Goal: Communication & Community: Participate in discussion

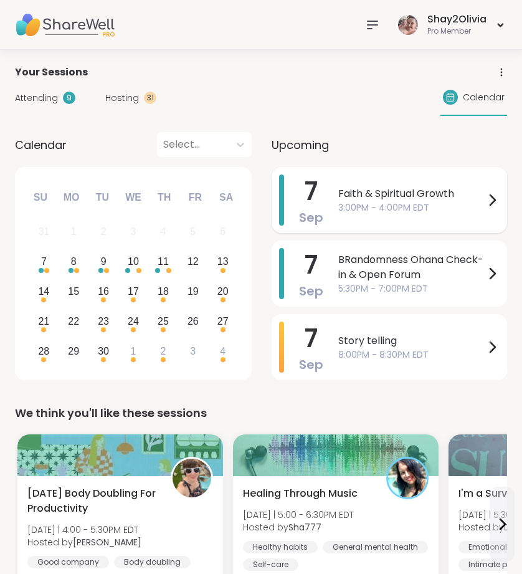
click at [338, 199] on span "Faith & Spiritual Growth" at bounding box center [411, 193] width 146 height 15
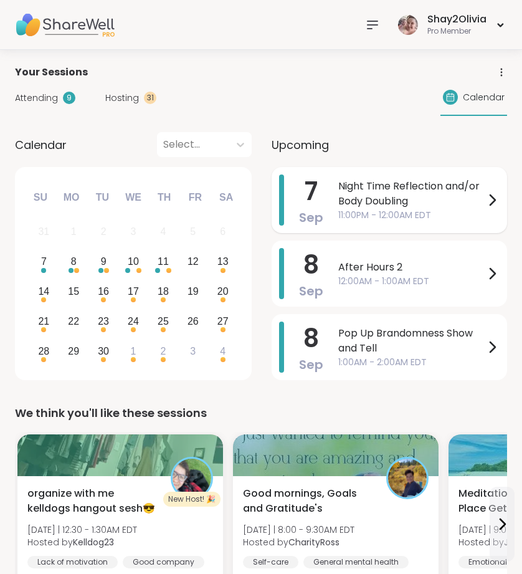
click at [419, 187] on span "Night Time Reflection and/or Body Doubling" at bounding box center [411, 194] width 146 height 30
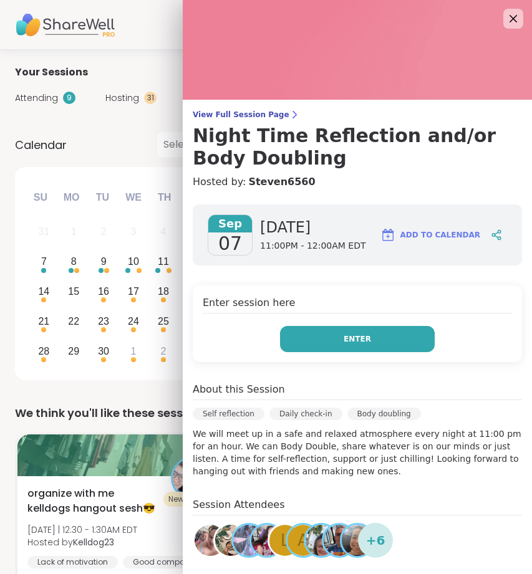
click at [342, 348] on button "Enter" at bounding box center [357, 339] width 155 height 26
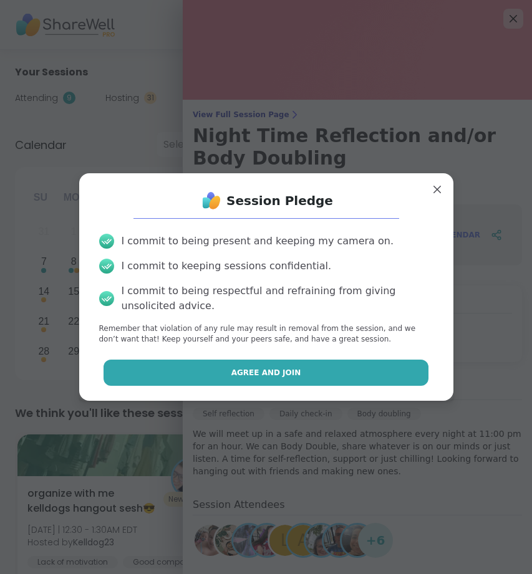
click at [192, 371] on button "Agree and Join" at bounding box center [265, 373] width 325 height 26
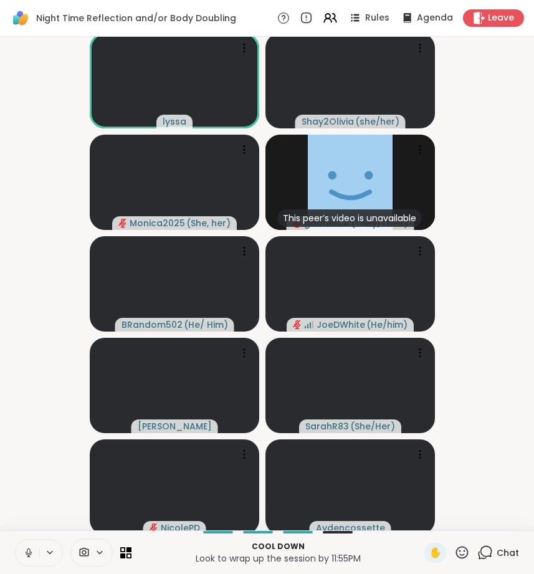
click at [36, 543] on button at bounding box center [28, 553] width 24 height 26
click at [32, 543] on button at bounding box center [28, 553] width 24 height 26
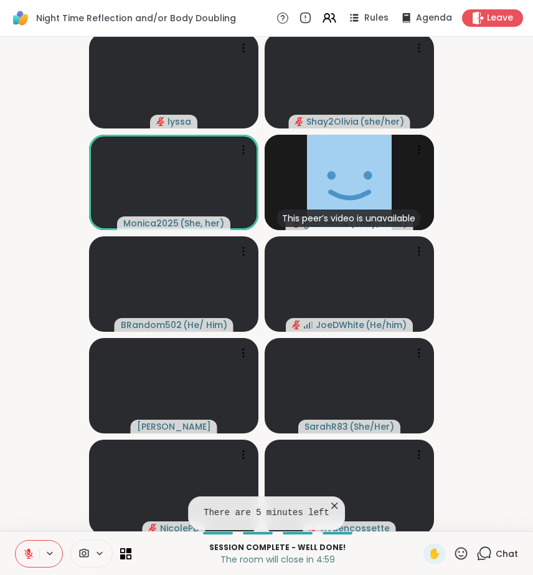
click at [456, 555] on icon at bounding box center [462, 553] width 16 height 16
click at [430, 523] on div "❤️" at bounding box center [425, 520] width 22 height 20
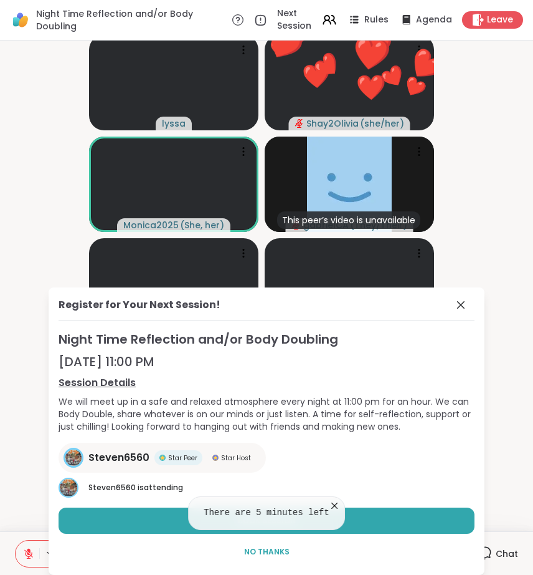
click at [330, 504] on icon at bounding box center [334, 505] width 12 height 12
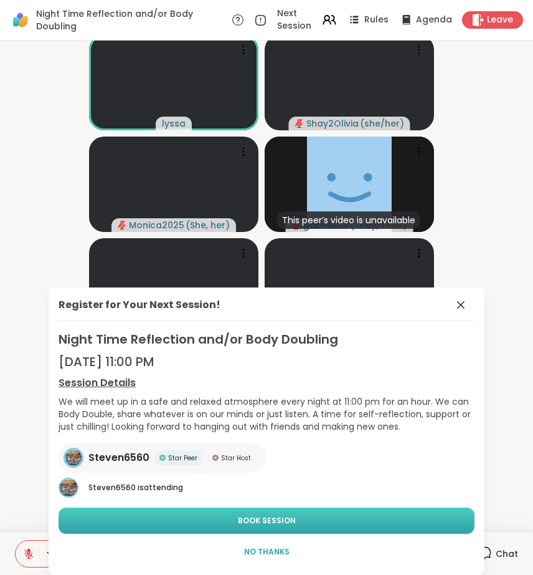
click at [410, 531] on button "Book Session" at bounding box center [267, 520] width 416 height 26
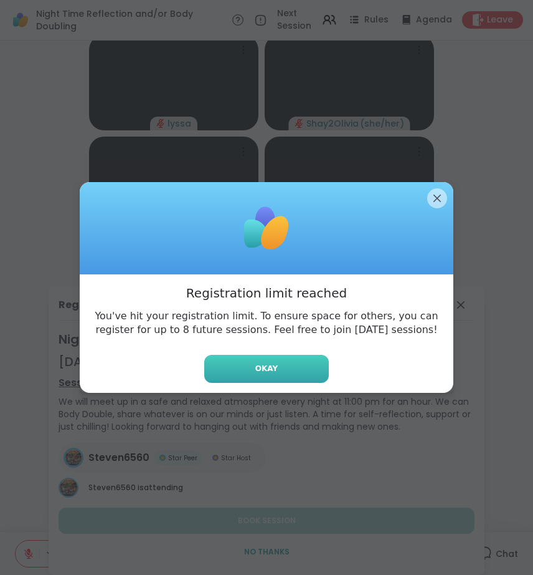
click at [293, 363] on button "Okay" at bounding box center [266, 369] width 125 height 28
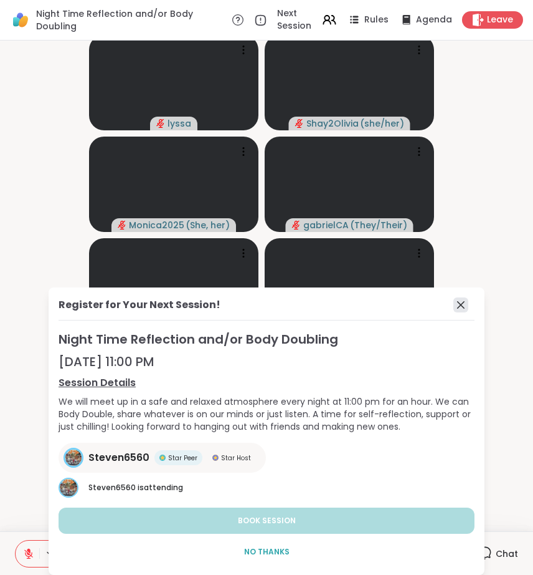
click at [461, 308] on icon at bounding box center [461, 304] width 15 height 15
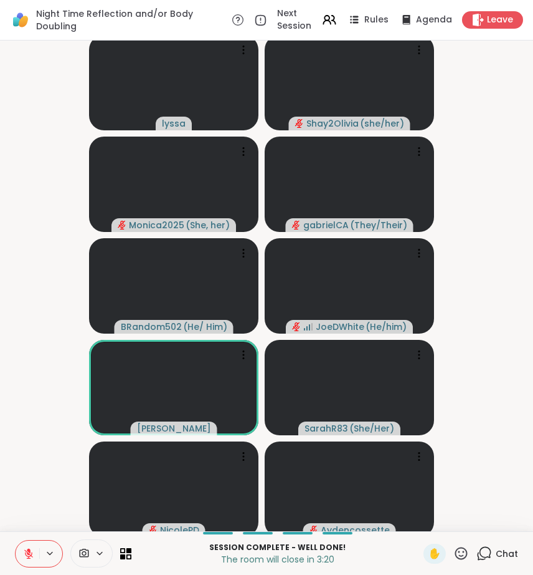
click at [454, 548] on icon at bounding box center [462, 553] width 16 height 16
click at [427, 517] on span "❤️" at bounding box center [425, 520] width 12 height 15
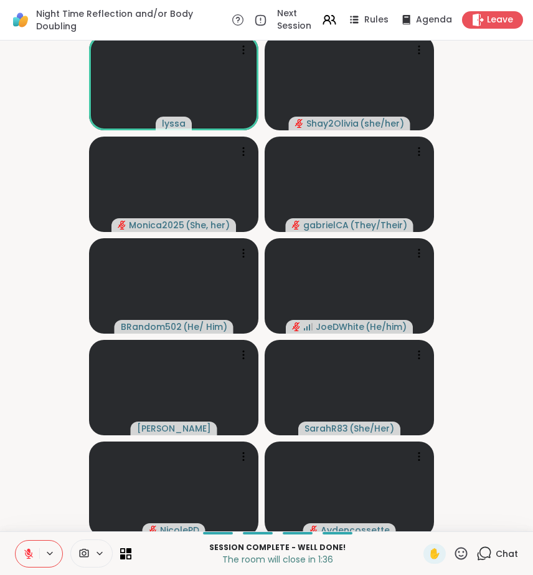
click at [26, 556] on icon at bounding box center [28, 553] width 11 height 11
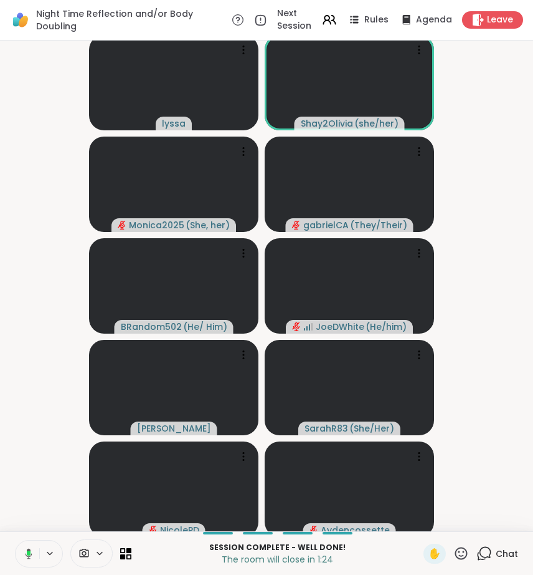
click at [31, 554] on icon at bounding box center [29, 553] width 7 height 11
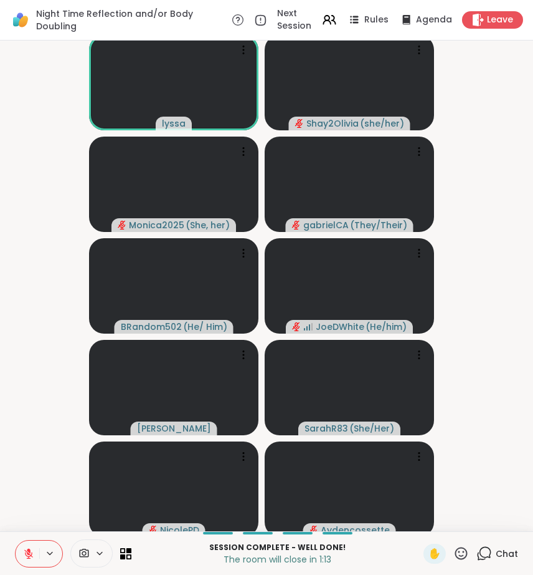
click at [456, 561] on div "✋" at bounding box center [446, 553] width 45 height 20
click at [454, 553] on icon at bounding box center [462, 553] width 16 height 16
click at [420, 519] on span "❤️" at bounding box center [425, 520] width 12 height 15
click at [503, 23] on span "Leave" at bounding box center [500, 20] width 27 height 13
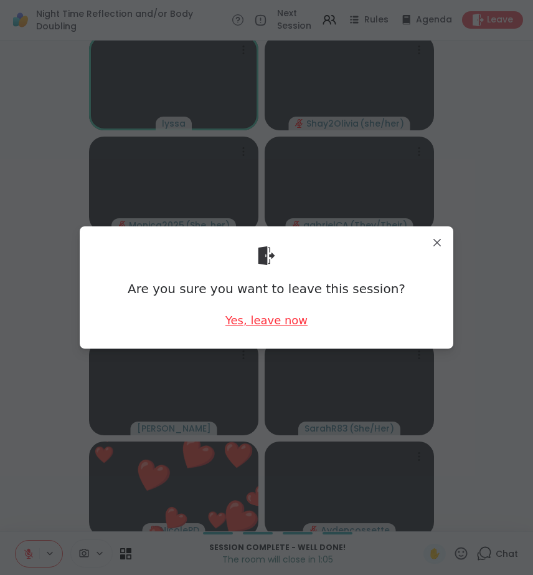
click at [292, 322] on div "Yes, leave now" at bounding box center [267, 320] width 82 height 16
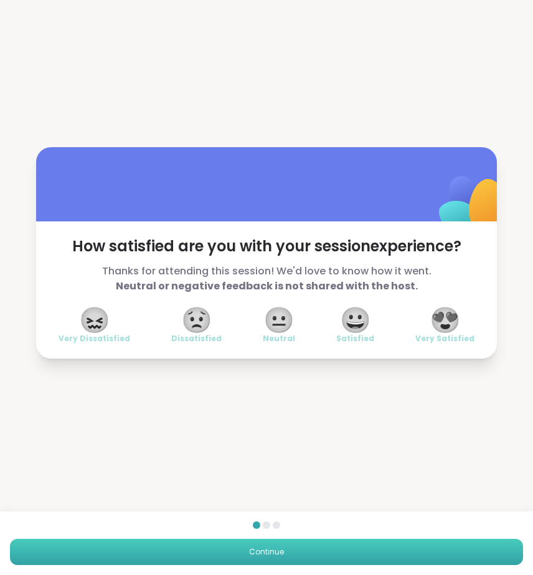
click at [350, 552] on button "Continue" at bounding box center [266, 551] width 513 height 26
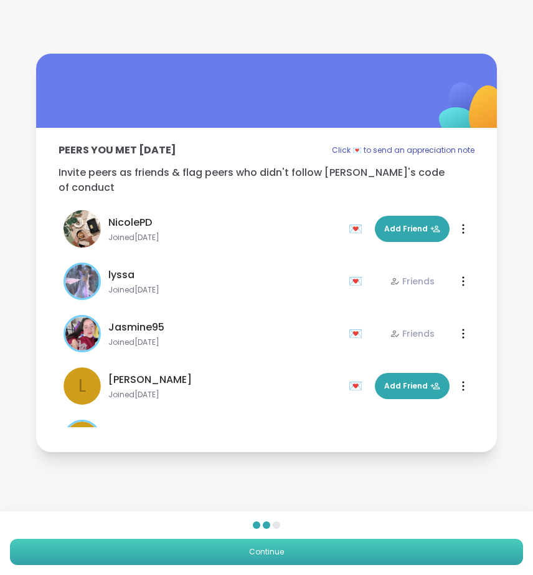
click at [350, 552] on button "Continue" at bounding box center [266, 551] width 513 height 26
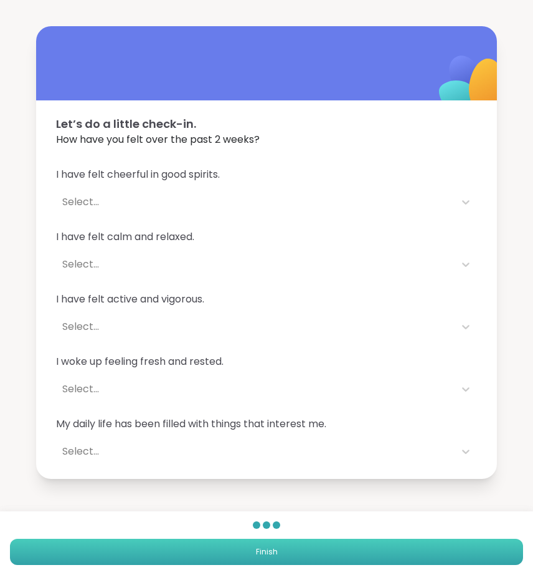
click at [350, 552] on button "Finish" at bounding box center [266, 551] width 513 height 26
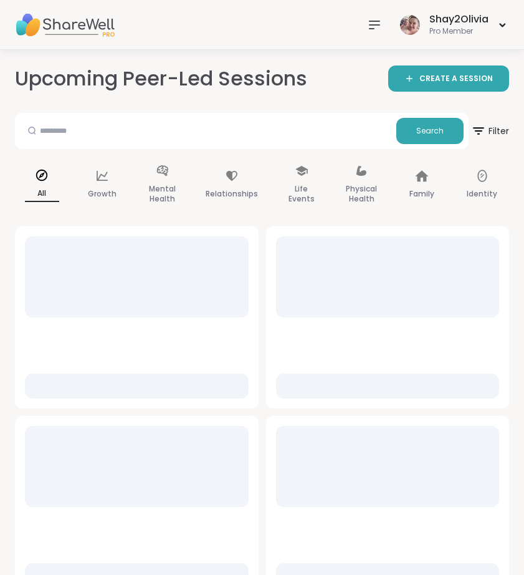
click at [377, 30] on icon at bounding box center [374, 24] width 15 height 15
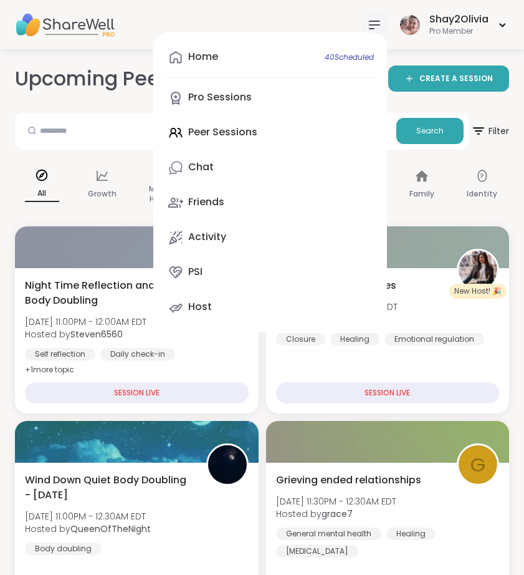
click at [34, 211] on div "All" at bounding box center [42, 185] width 54 height 62
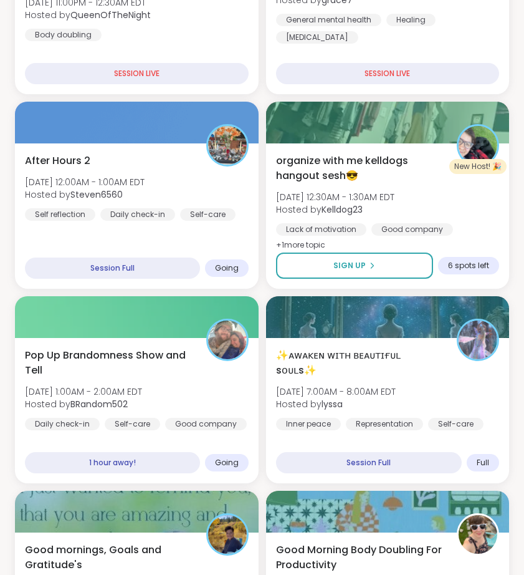
scroll to position [404, 0]
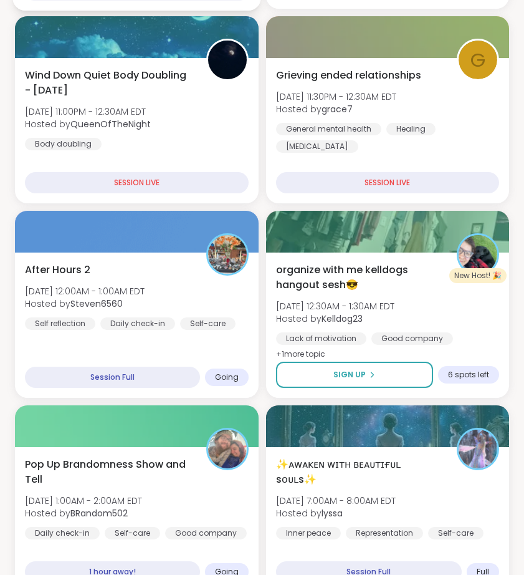
click at [194, 323] on div "Self-care" at bounding box center [207, 323] width 55 height 12
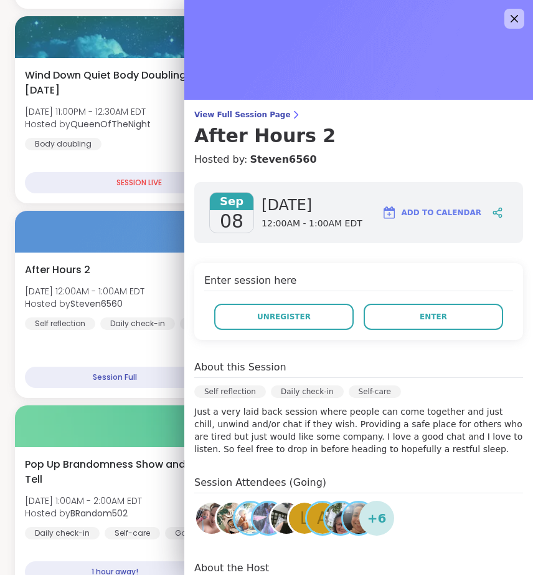
click at [397, 295] on div "Enter session here Unregister Enter" at bounding box center [358, 301] width 329 height 77
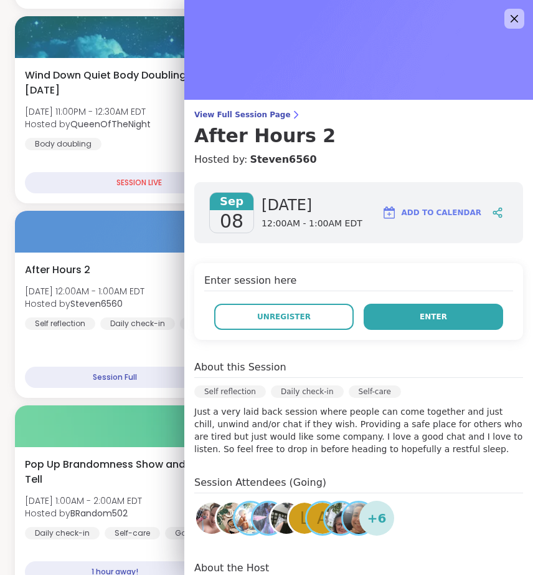
click at [397, 307] on button "Enter" at bounding box center [434, 316] width 140 height 26
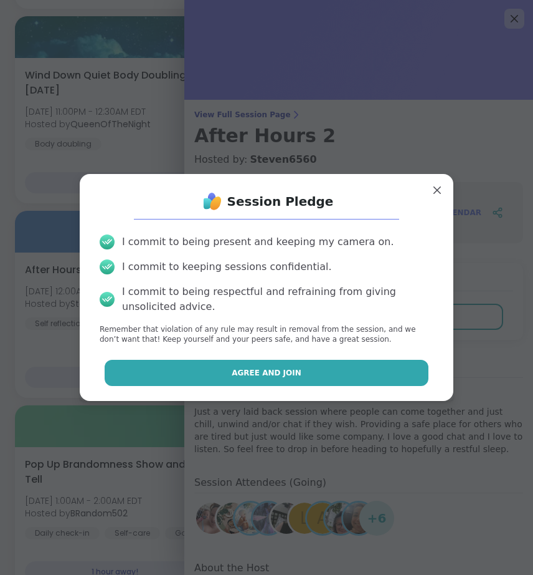
click at [334, 380] on button "Agree and Join" at bounding box center [267, 373] width 325 height 26
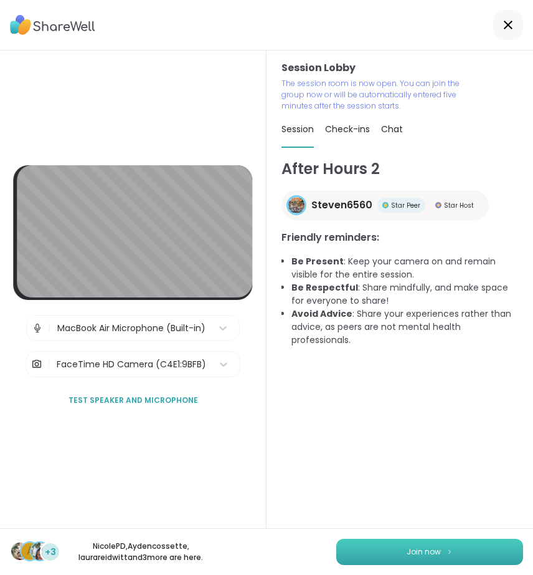
click at [427, 553] on span "Join now" at bounding box center [424, 551] width 34 height 11
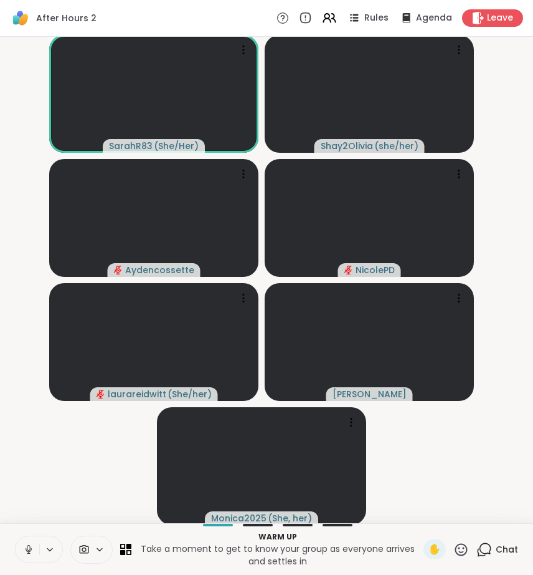
click at [480, 547] on icon at bounding box center [486, 547] width 12 height 11
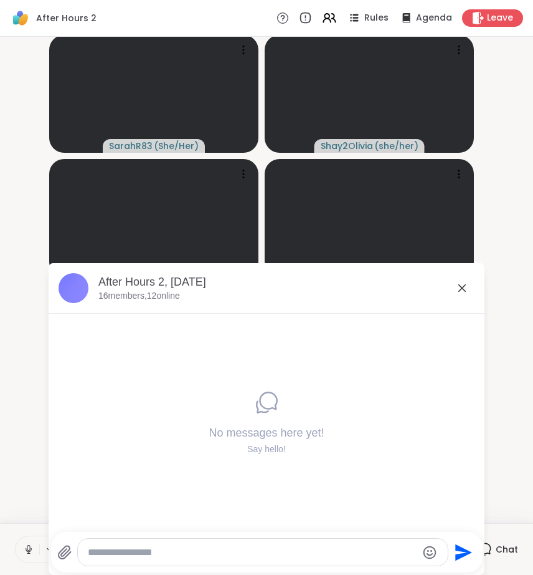
click at [458, 290] on icon at bounding box center [462, 287] width 15 height 15
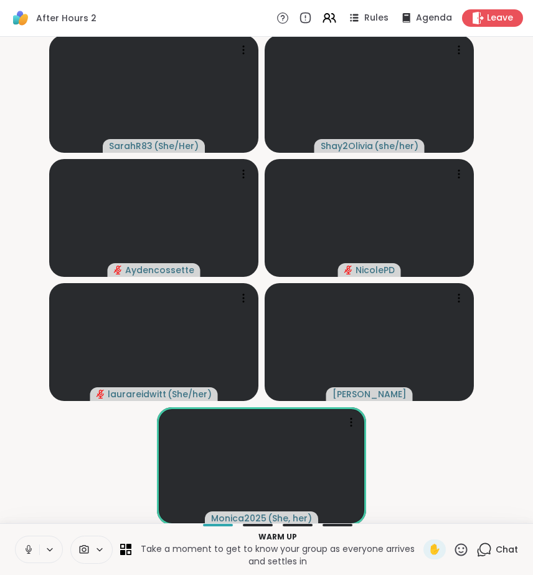
click at [444, 451] on video-player-container "SarahR83 ( She/Her ) Shay2Olivia ( she/her ) Aydencossette [PERSON_NAME] ( She/…" at bounding box center [266, 280] width 518 height 476
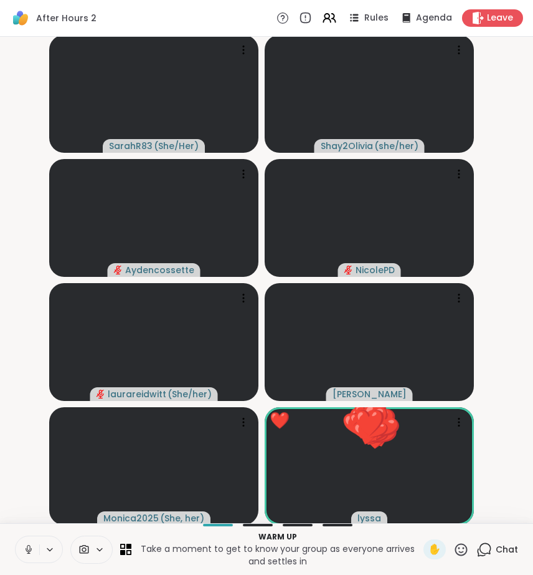
click at [503, 452] on video-player-container "SarahR83 ( She/Her ) Shay2Olivia ( she/her ) Aydencossette [PERSON_NAME] ( She/…" at bounding box center [266, 280] width 518 height 476
click at [459, 546] on icon at bounding box center [462, 550] width 16 height 16
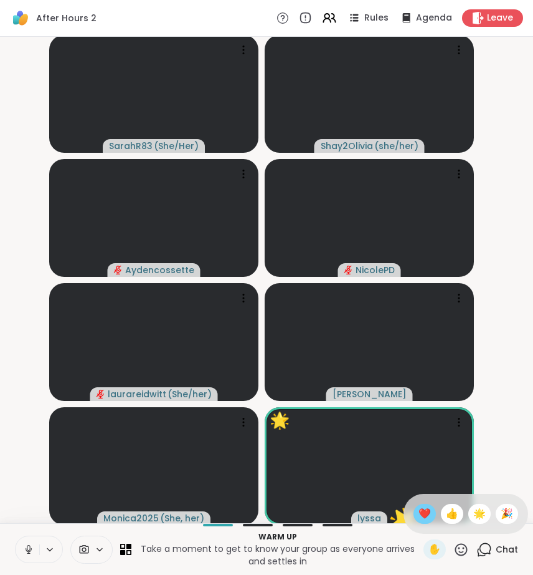
click at [426, 512] on span "❤️" at bounding box center [425, 513] width 12 height 15
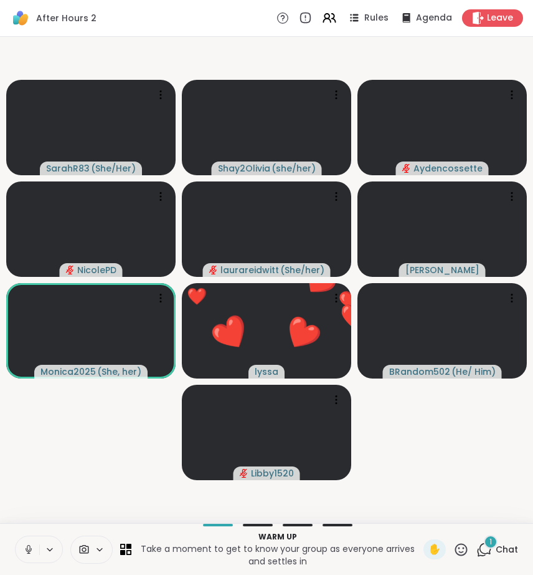
click at [479, 547] on div "1" at bounding box center [485, 550] width 16 height 16
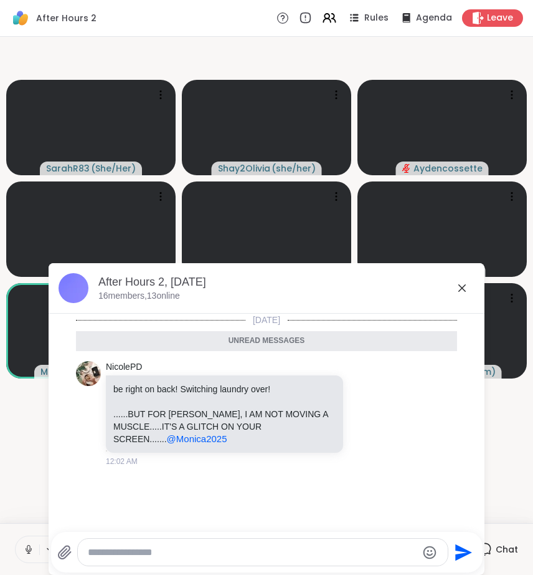
click at [457, 289] on icon at bounding box center [462, 287] width 15 height 15
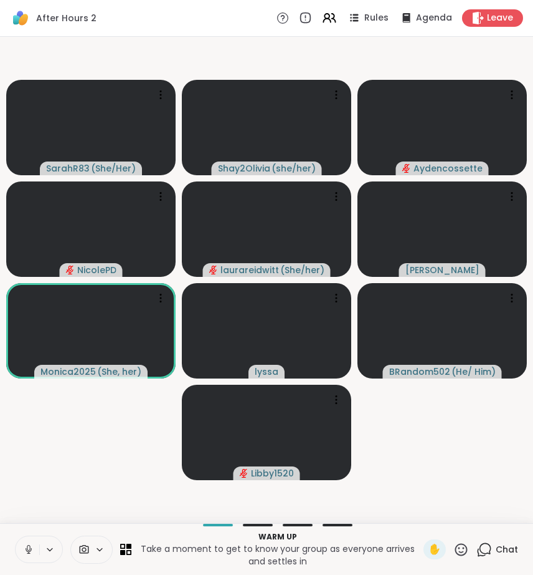
click at [454, 429] on video-player-container "SarahR83 ( She/Her ) Shay2Olivia ( she/her ) Aydencossette [PERSON_NAME] ( She/…" at bounding box center [266, 280] width 518 height 476
click at [480, 547] on icon at bounding box center [485, 550] width 16 height 16
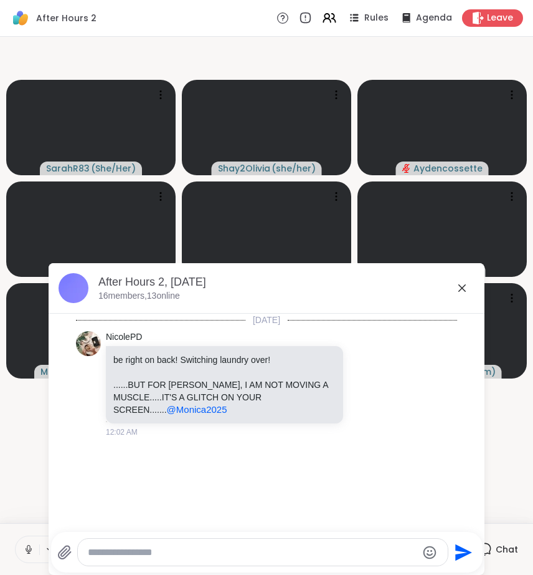
click at [455, 290] on icon at bounding box center [462, 287] width 15 height 15
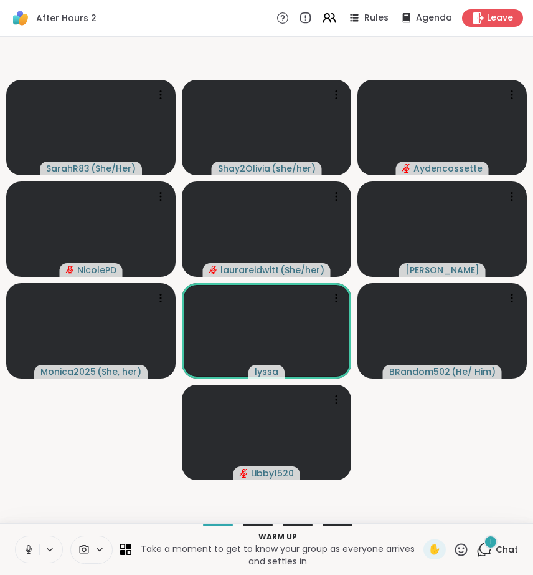
click at [480, 549] on icon at bounding box center [486, 547] width 12 height 11
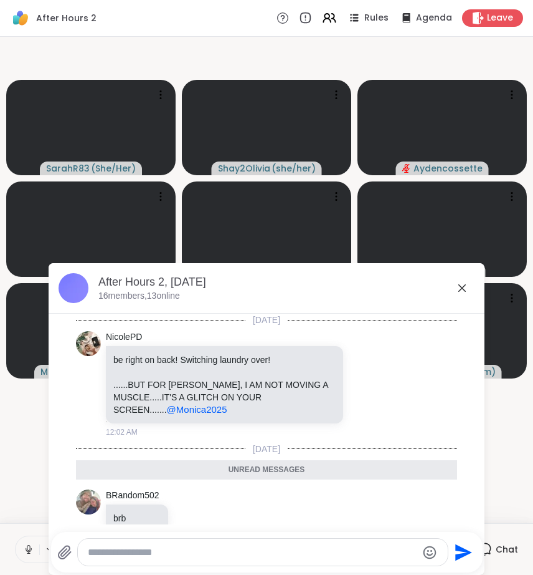
scroll to position [27, 0]
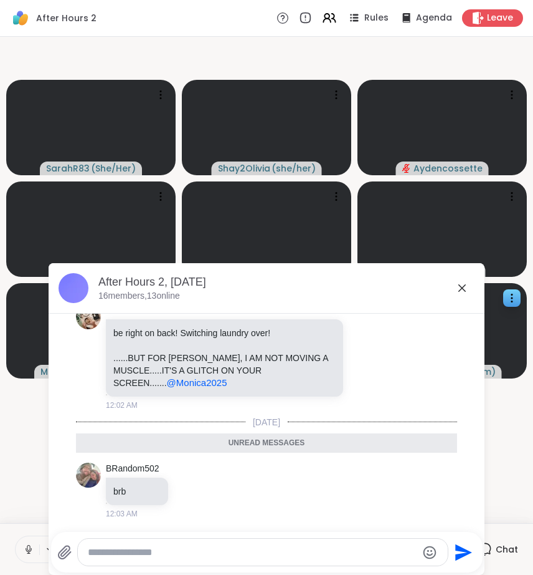
click at [459, 287] on icon at bounding box center [462, 287] width 15 height 15
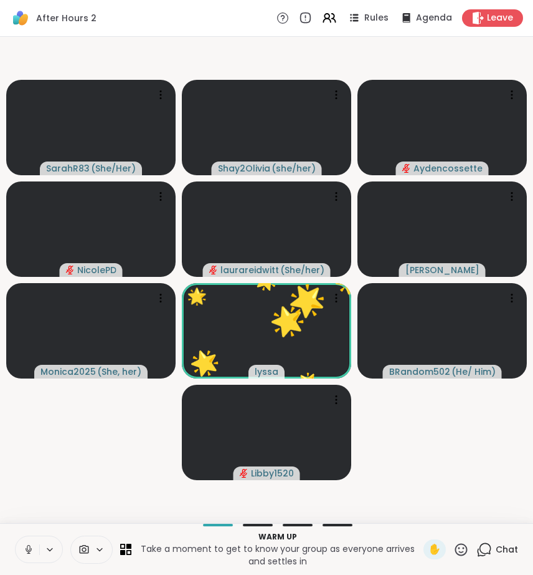
click at [457, 549] on icon at bounding box center [462, 550] width 16 height 16
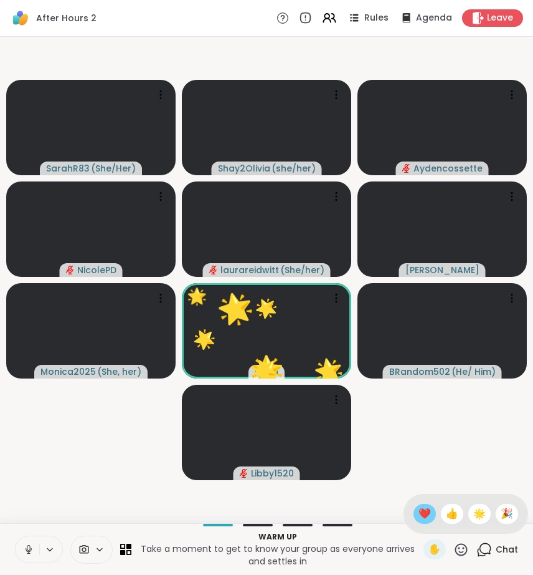
click at [424, 520] on span "❤️" at bounding box center [425, 513] width 12 height 15
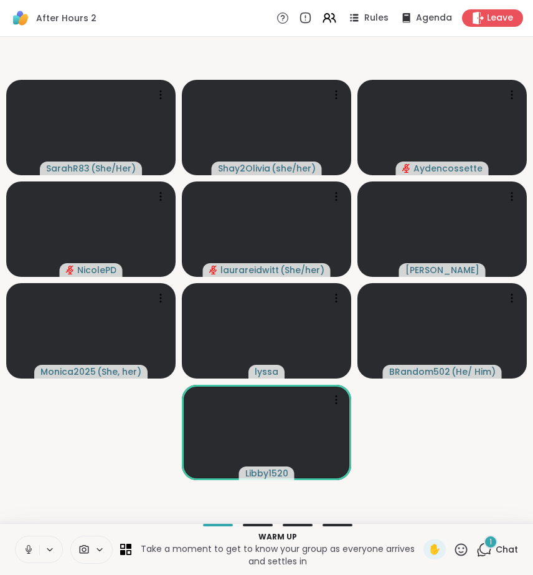
click at [497, 543] on span "Chat" at bounding box center [507, 549] width 22 height 12
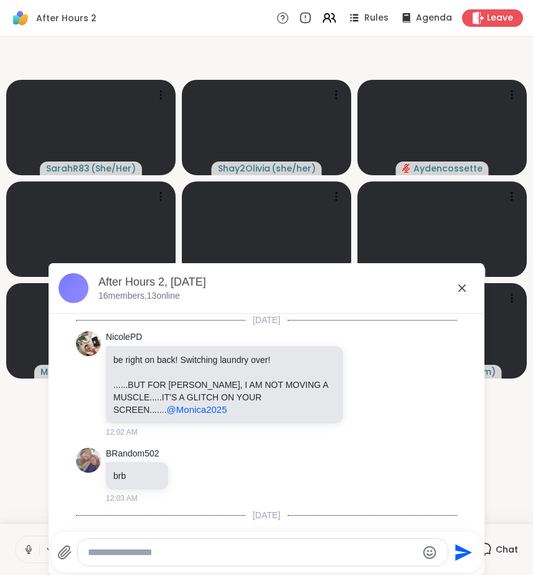
scroll to position [165, 0]
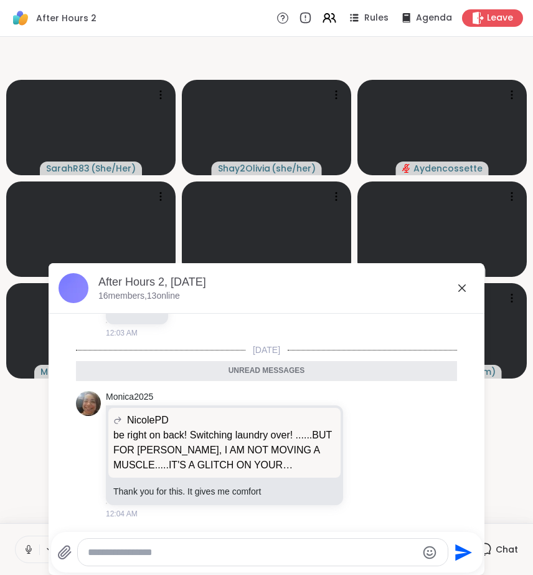
click at [322, 548] on textarea "Type your message" at bounding box center [253, 552] width 330 height 12
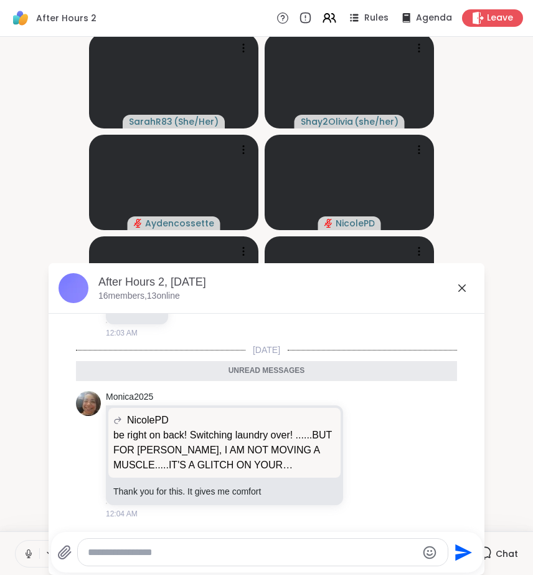
click at [457, 292] on icon at bounding box center [462, 287] width 15 height 15
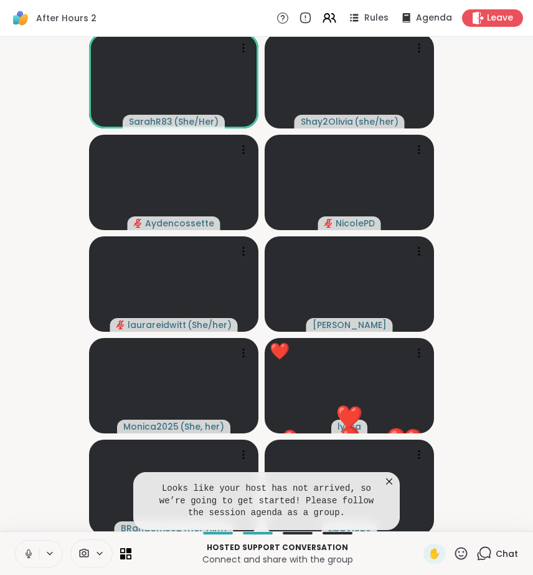
click at [386, 480] on icon at bounding box center [389, 481] width 6 height 6
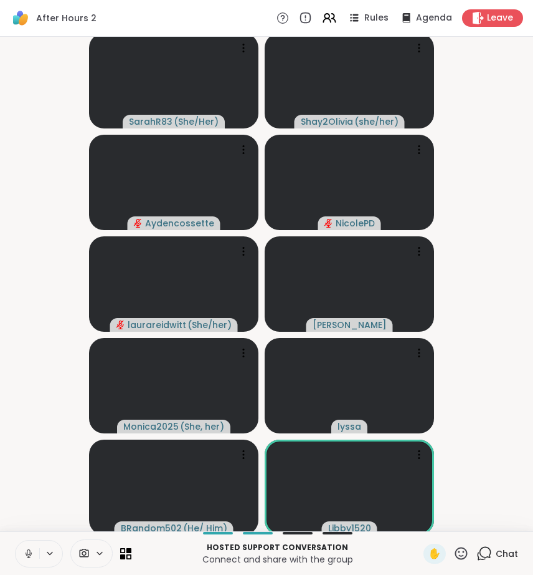
scroll to position [2, 0]
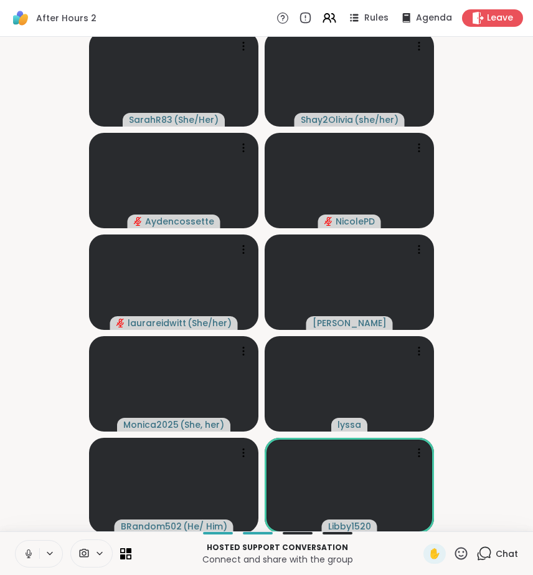
click at [477, 550] on icon at bounding box center [485, 553] width 16 height 16
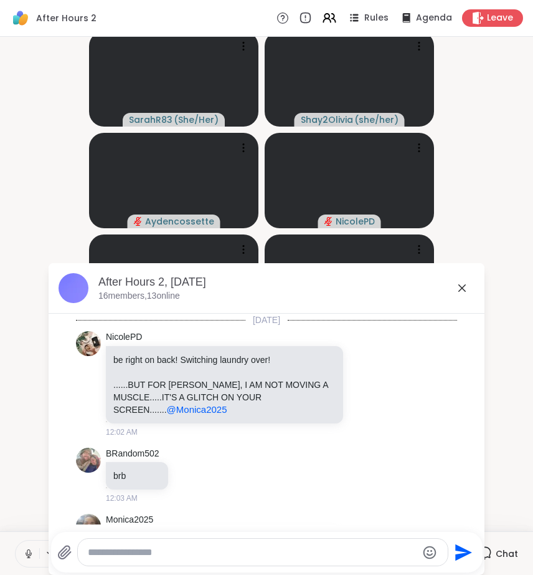
scroll to position [123, 0]
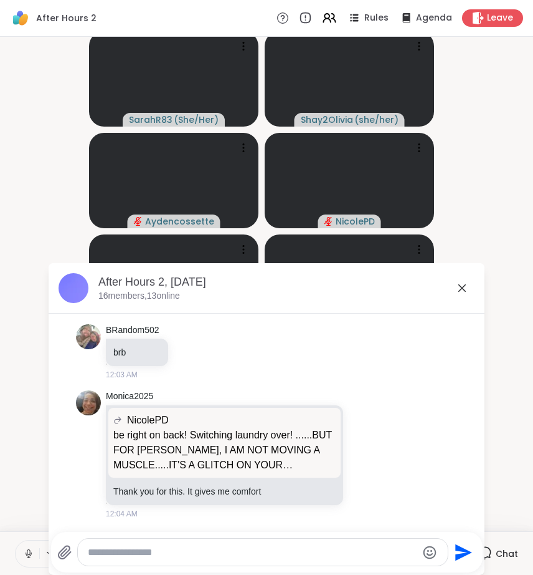
click at [386, 548] on textarea "Type your message" at bounding box center [253, 552] width 330 height 12
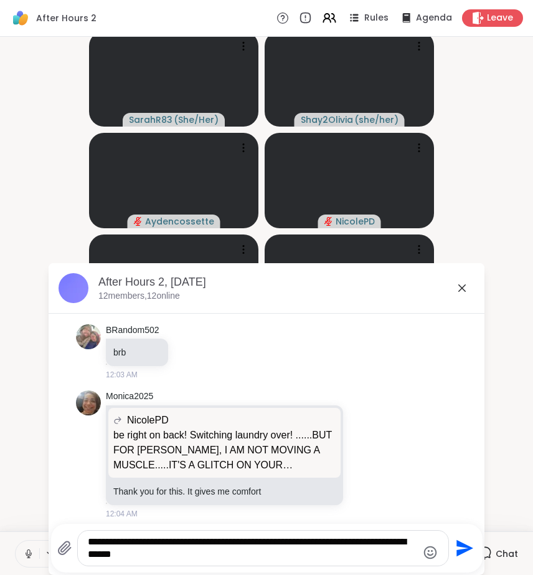
type textarea "**********"
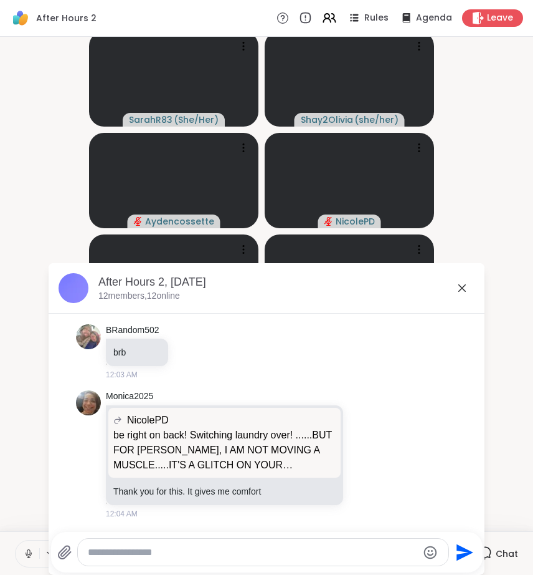
scroll to position [202, 0]
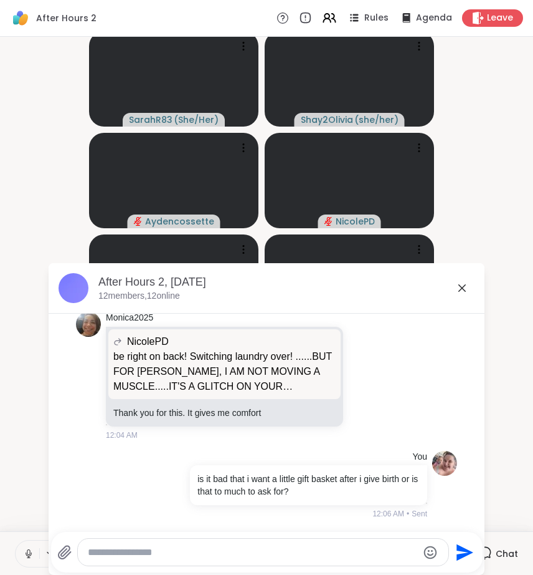
click at [461, 286] on icon at bounding box center [462, 287] width 15 height 15
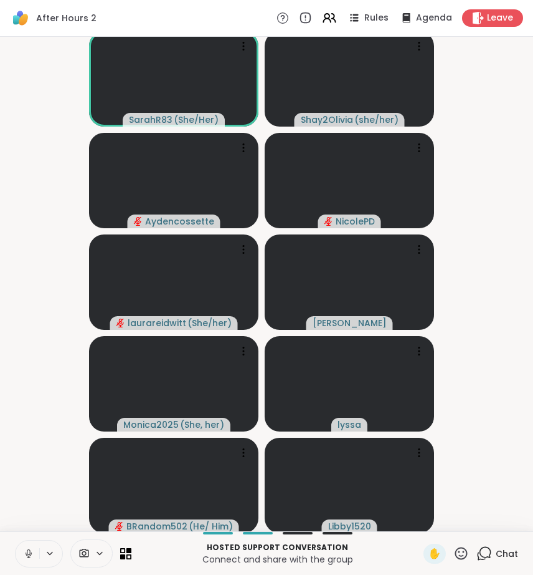
click at [477, 551] on icon at bounding box center [485, 553] width 16 height 16
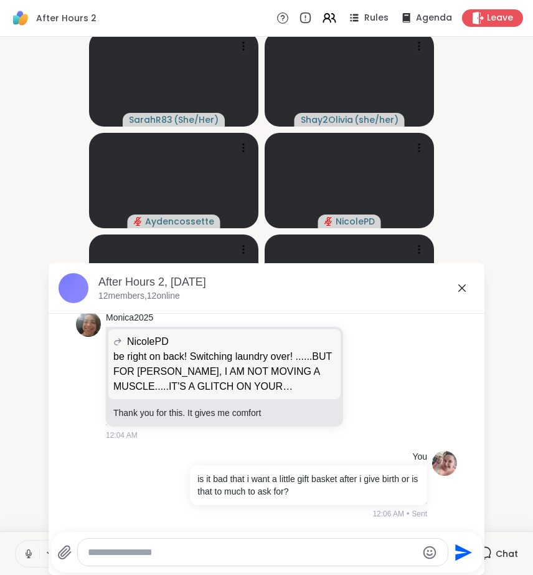
click at [455, 285] on icon at bounding box center [462, 287] width 15 height 15
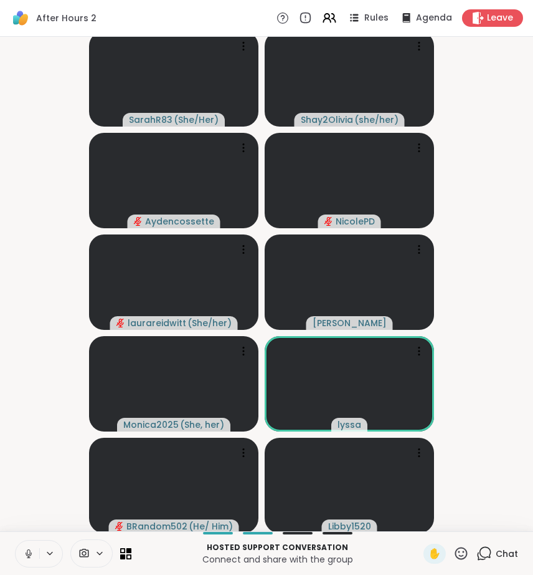
click at [478, 559] on icon at bounding box center [482, 556] width 8 height 8
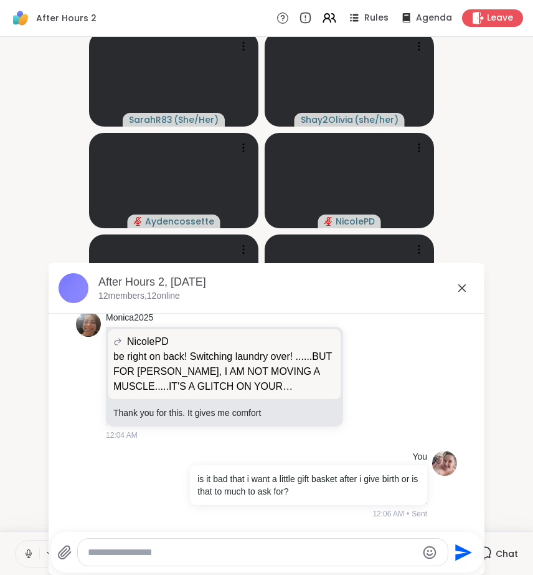
click at [398, 547] on textarea "Type your message" at bounding box center [253, 552] width 330 height 12
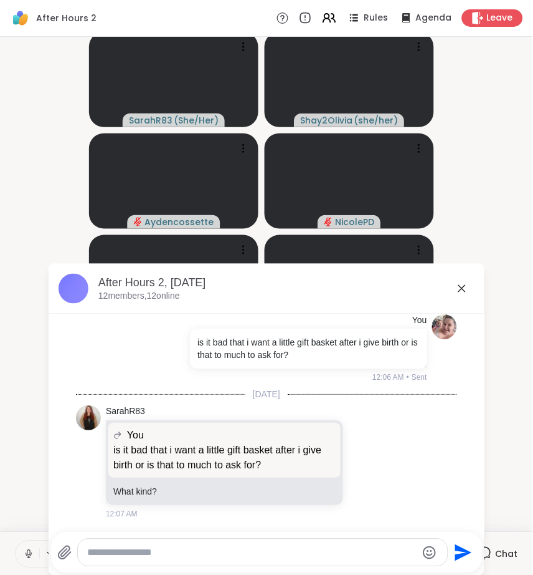
scroll to position [404, 0]
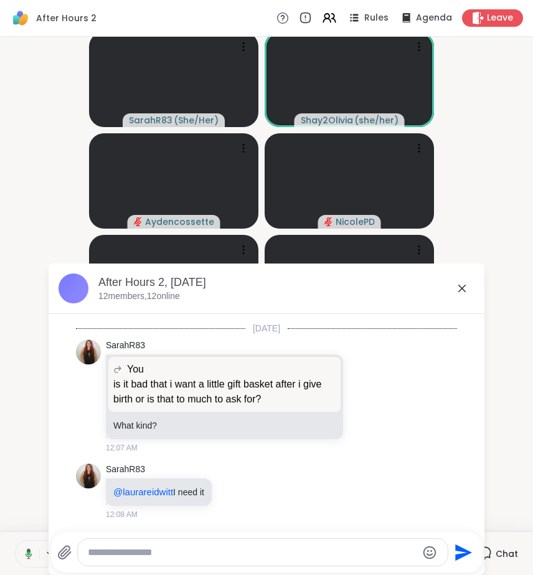
click at [455, 290] on icon at bounding box center [462, 288] width 15 height 15
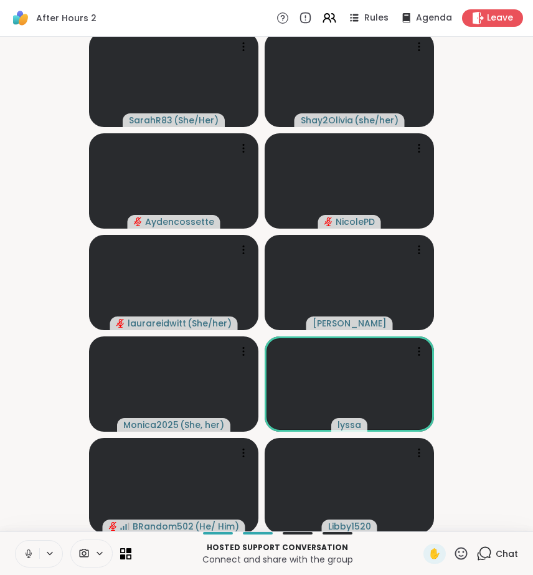
click at [24, 555] on icon at bounding box center [28, 553] width 11 height 11
click at [429, 551] on span "✋" at bounding box center [435, 554] width 12 height 15
